Goal: Check status

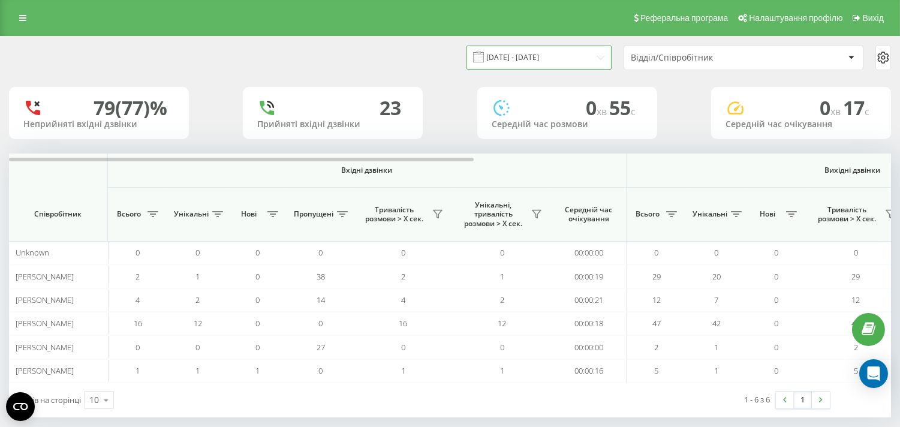
click at [547, 57] on input "[DATE] - [DATE]" at bounding box center [538, 57] width 145 height 23
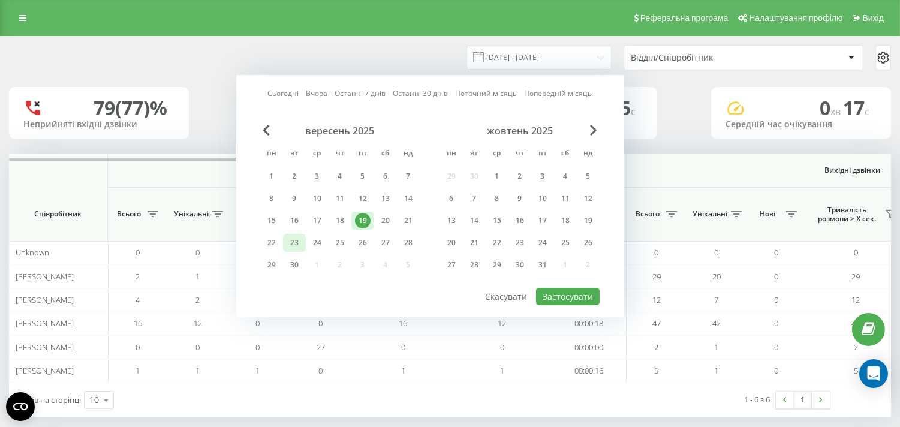
click at [298, 241] on div "23" at bounding box center [295, 243] width 16 height 16
click at [583, 289] on button "Застосувати" at bounding box center [568, 296] width 64 height 17
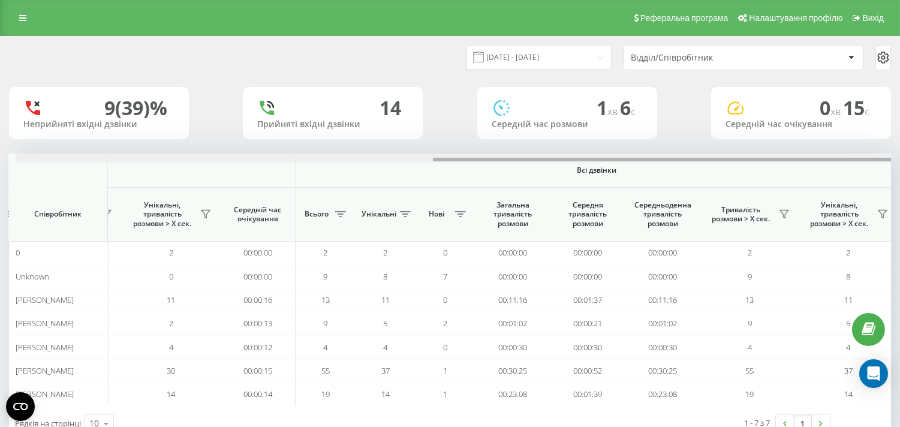
scroll to position [0, 790]
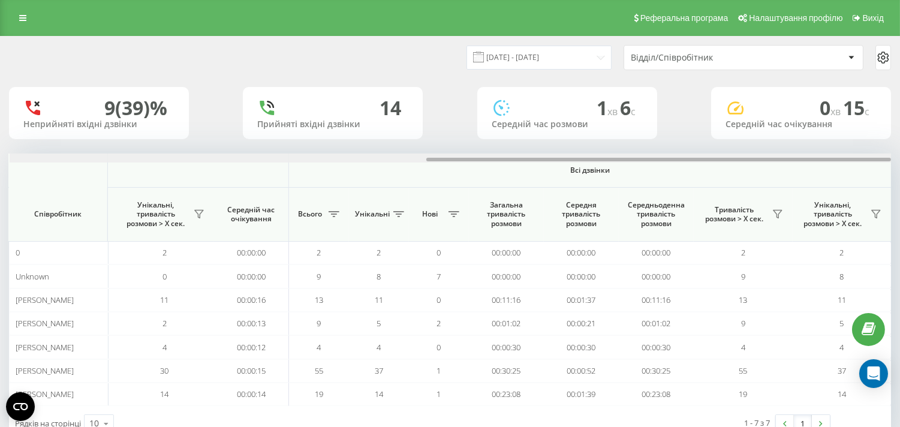
drag, startPoint x: 296, startPoint y: 158, endPoint x: 767, endPoint y: 140, distance: 472.2
click at [767, 140] on div "[DATE] - [DATE] Відділ/Співробітник 9 (39)% Неприйняті вхідні дзвінки 14 Прийня…" at bounding box center [450, 239] width 882 height 404
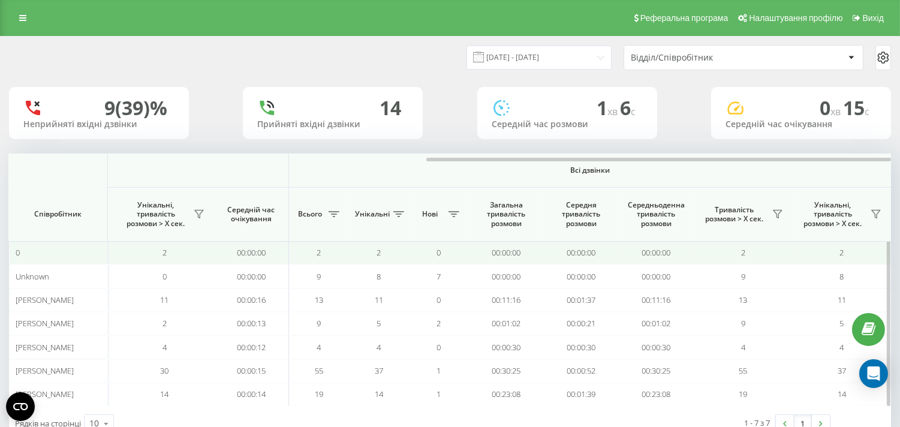
scroll to position [39, 0]
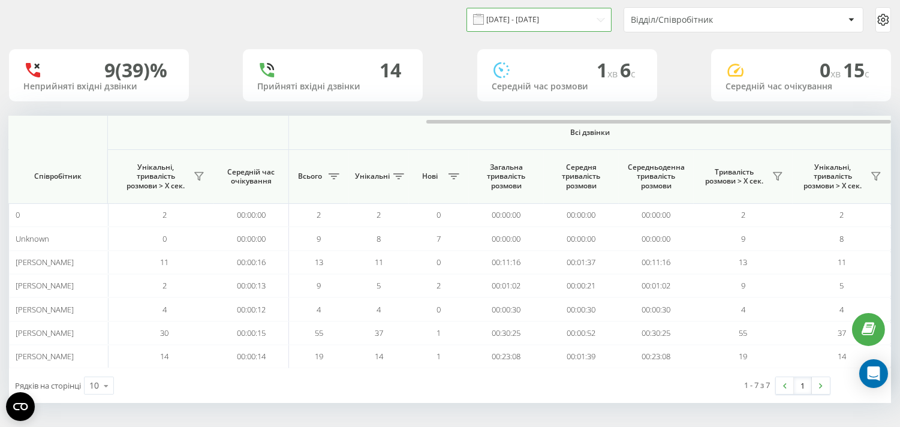
click at [522, 26] on input "[DATE] - [DATE]" at bounding box center [538, 19] width 145 height 23
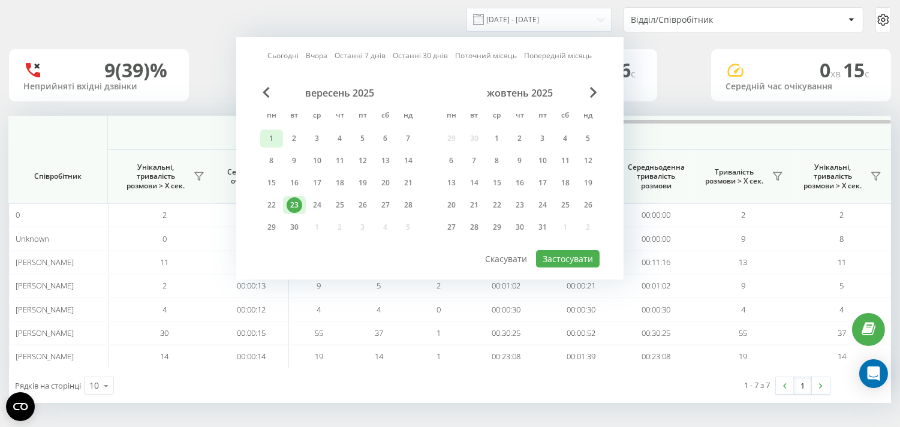
click at [273, 132] on div "1" at bounding box center [272, 139] width 16 height 16
click at [294, 197] on div "23" at bounding box center [295, 205] width 16 height 16
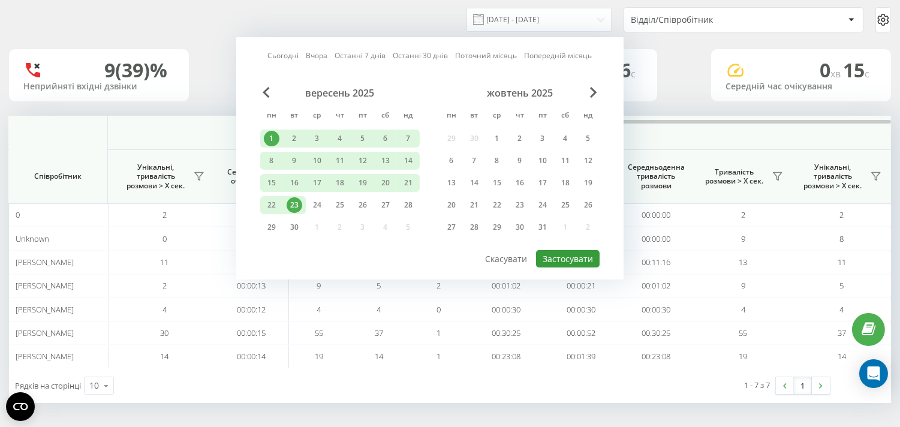
click at [583, 259] on button "Застосувати" at bounding box center [568, 258] width 64 height 17
type input "[DATE] - [DATE]"
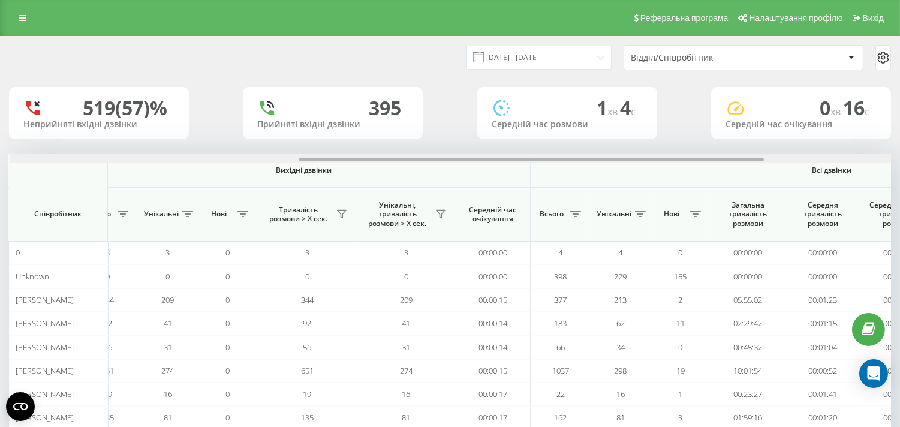
scroll to position [0, 790]
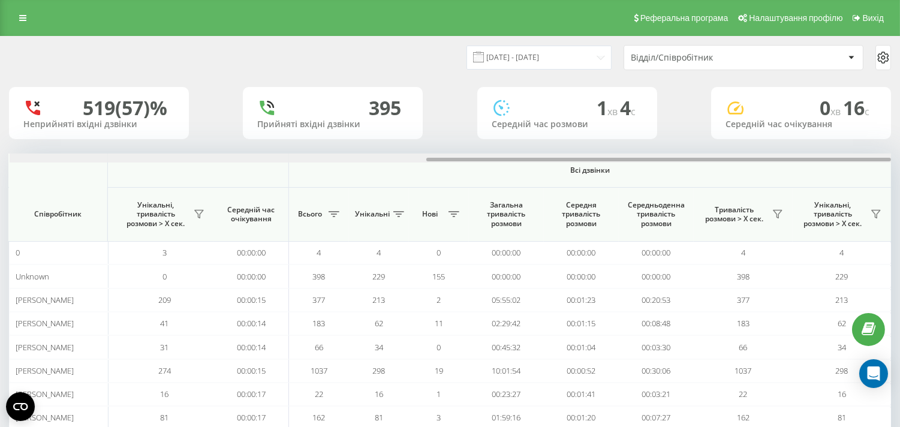
drag, startPoint x: 239, startPoint y: 159, endPoint x: 838, endPoint y: 127, distance: 600.5
click at [838, 127] on div "[DATE] - [DATE] Відділ/Співробітник 519 (57)% Неприйняті вхідні дзвінки 395 При…" at bounding box center [450, 251] width 882 height 428
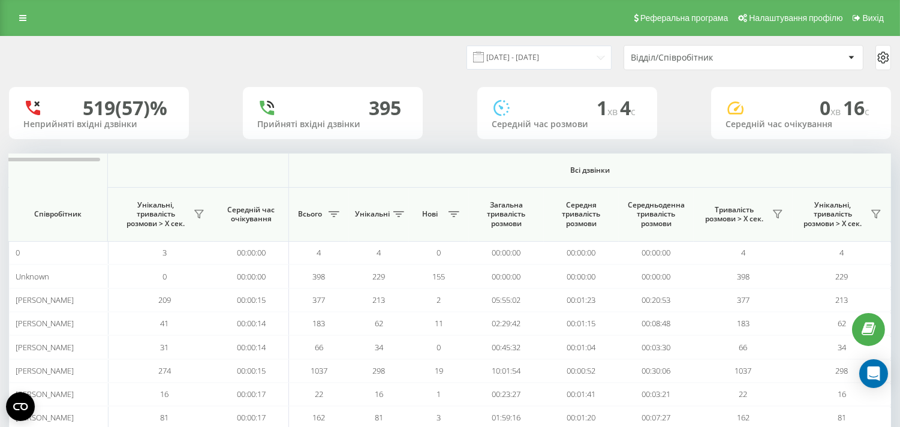
scroll to position [62, 0]
